Goal: Answer question/provide support

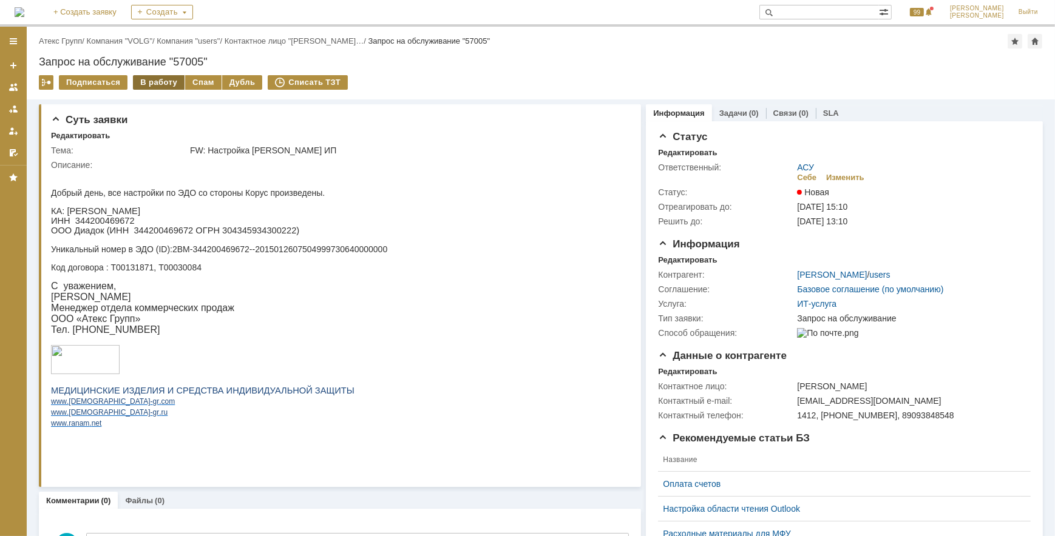
click at [163, 81] on div "В работу" at bounding box center [159, 82] width 52 height 15
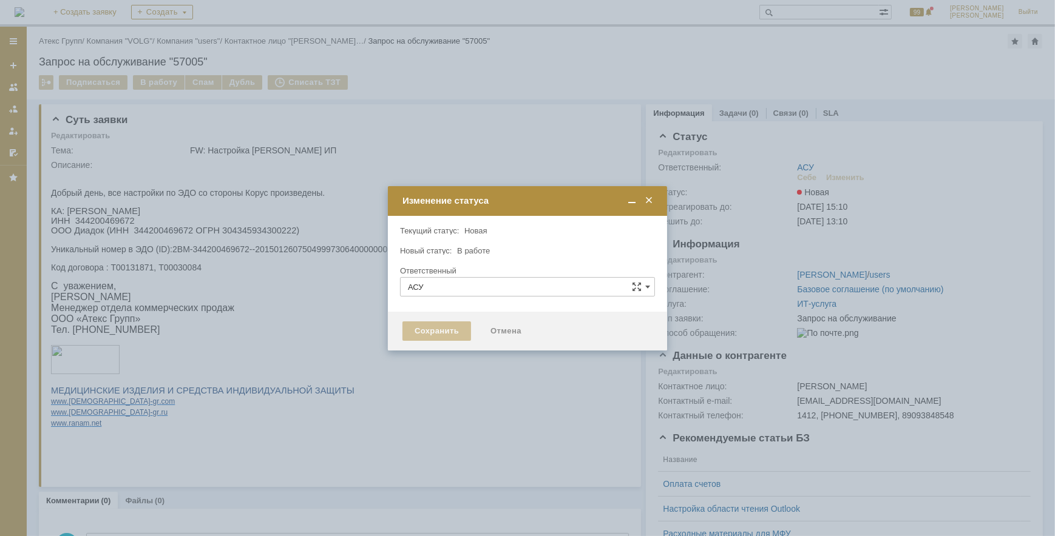
type input "[PERSON_NAME]"
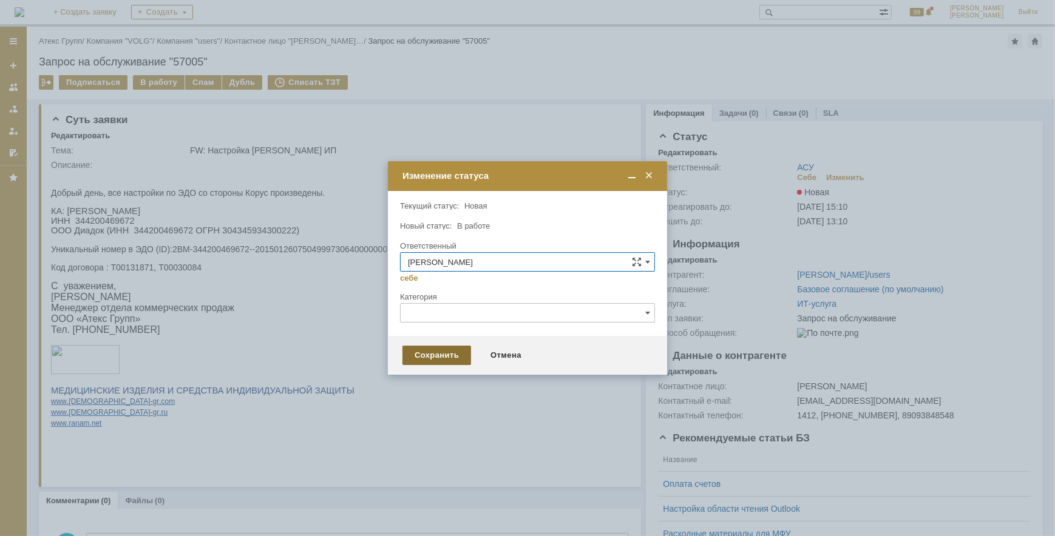
click at [426, 355] on div "Сохранить" at bounding box center [436, 355] width 69 height 19
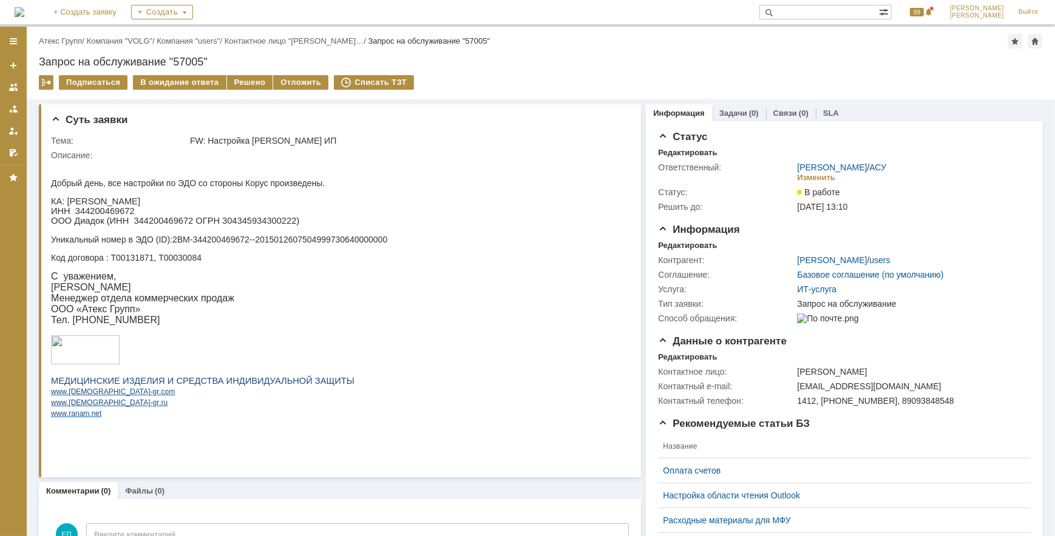
click at [96, 215] on p "ИНН 344200469672" at bounding box center [218, 211] width 336 height 10
copy p "344200469672"
copy p "BM-"
drag, startPoint x: 182, startPoint y: 235, endPoint x: 194, endPoint y: 235, distance: 12.1
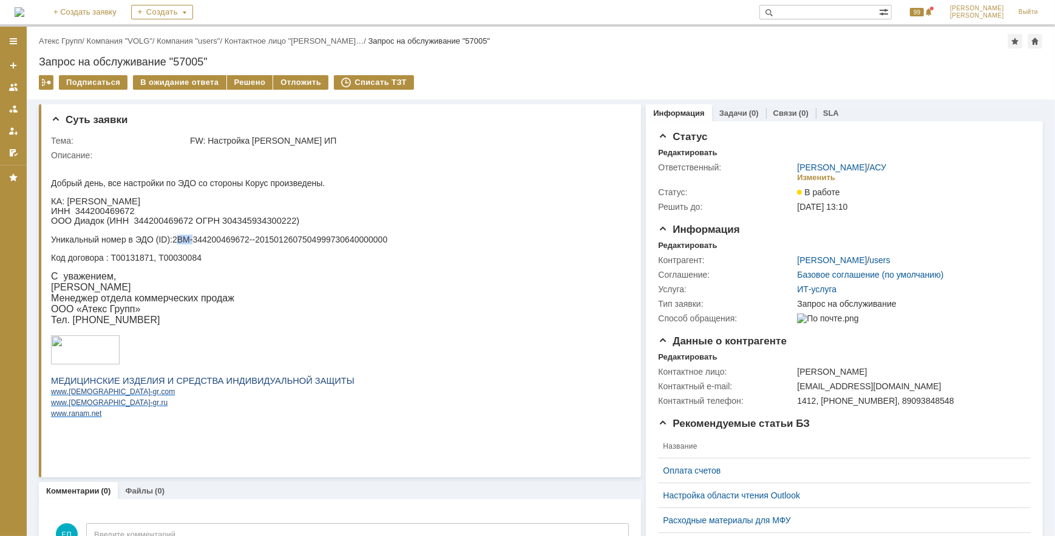
click at [194, 235] on div "Добрый день, все настройки по ЭДО со стороны Корус произведены. КА: [PERSON_NAM…" at bounding box center [218, 304] width 336 height 288
drag, startPoint x: 194, startPoint y: 235, endPoint x: 92, endPoint y: 237, distance: 102.6
click at [190, 269] on div "Добрый день, все настройки по ЭДО со стороны Корус произведены. КА: [PERSON_NAM…" at bounding box center [218, 304] width 336 height 288
click at [74, 215] on p "ИНН 344200469672" at bounding box center [218, 211] width 336 height 10
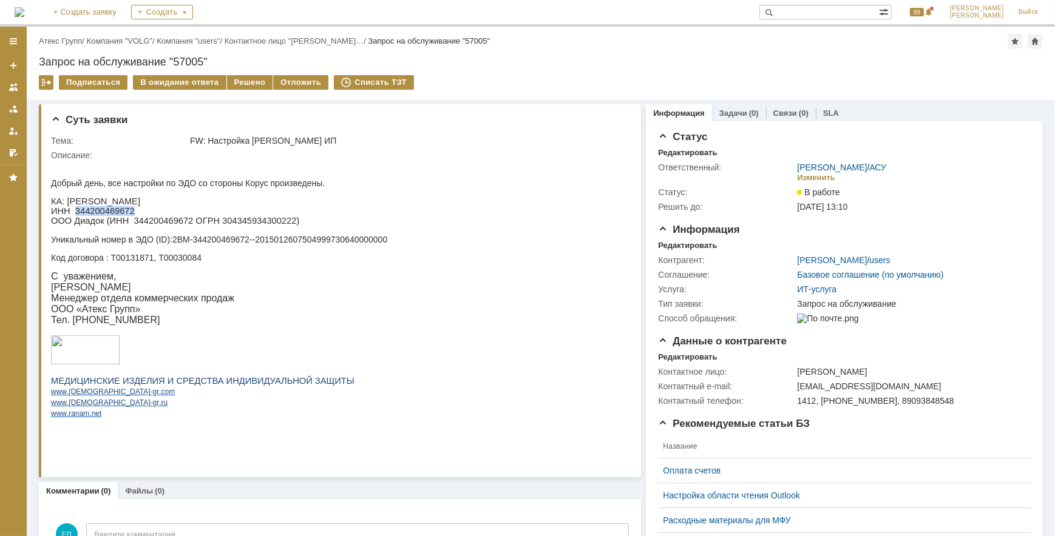
copy p "344200469672"
click at [175, 243] on p "Уникальный номер в ЭДО ( ID ): 2BM-344200469672--2015012607504999730640000000" at bounding box center [218, 239] width 336 height 10
drag, startPoint x: 173, startPoint y: 243, endPoint x: 386, endPoint y: 242, distance: 213.6
click at [386, 242] on p "Уникальный номер в ЭДО ( ID ): 2BM-344200469672--2015012607504999730640000000" at bounding box center [218, 239] width 336 height 10
copy p "2BM-344200469672--2015012607504999730640000000"
